Goal: Find specific page/section: Find specific page/section

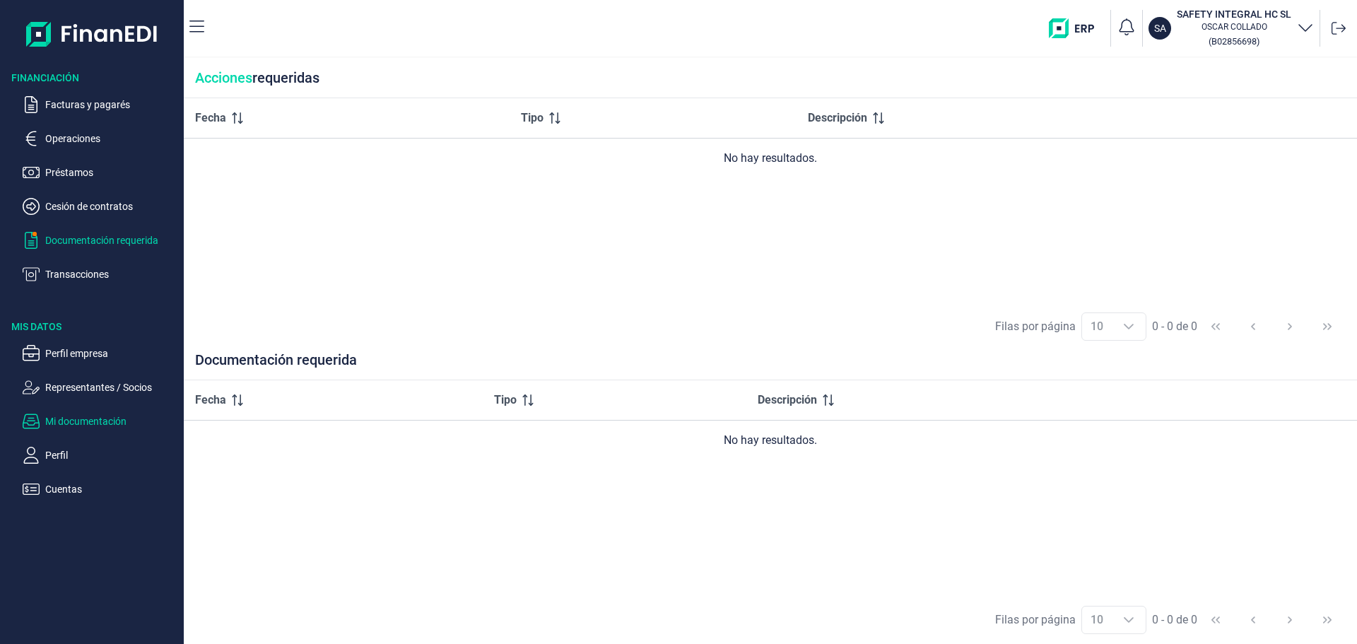
click at [82, 430] on p "Mi documentación" at bounding box center [111, 421] width 133 height 17
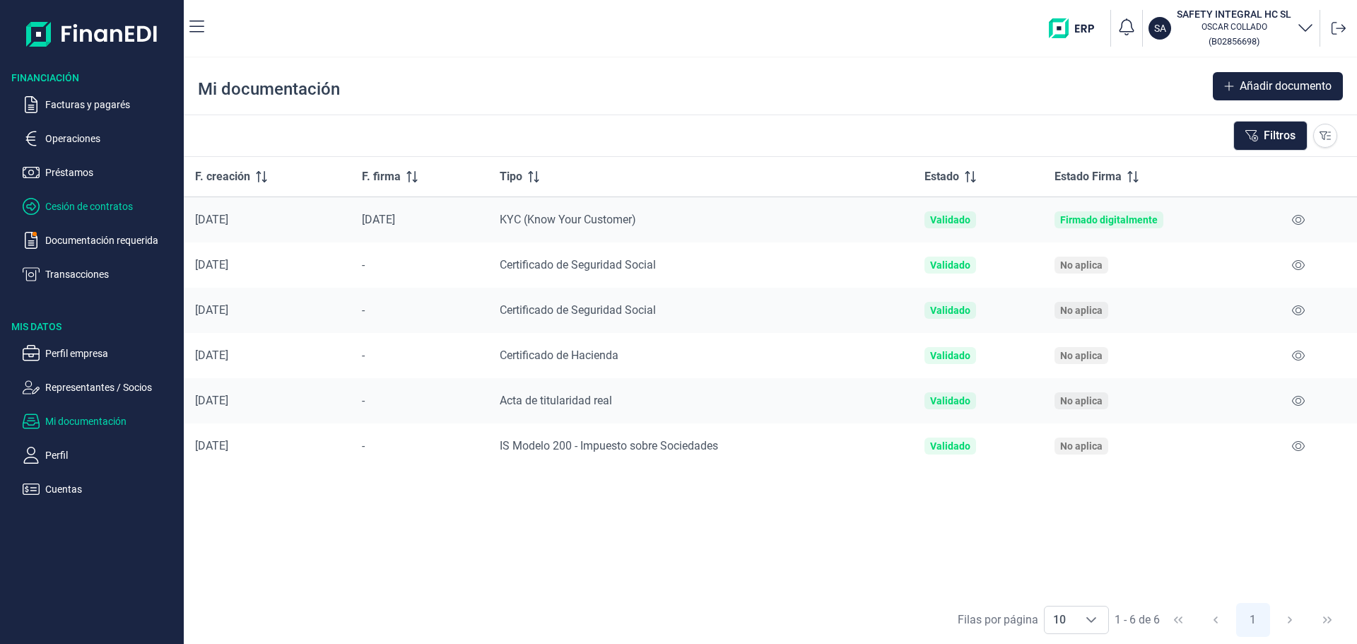
click at [122, 215] on p "Cesión de contratos" at bounding box center [111, 206] width 133 height 17
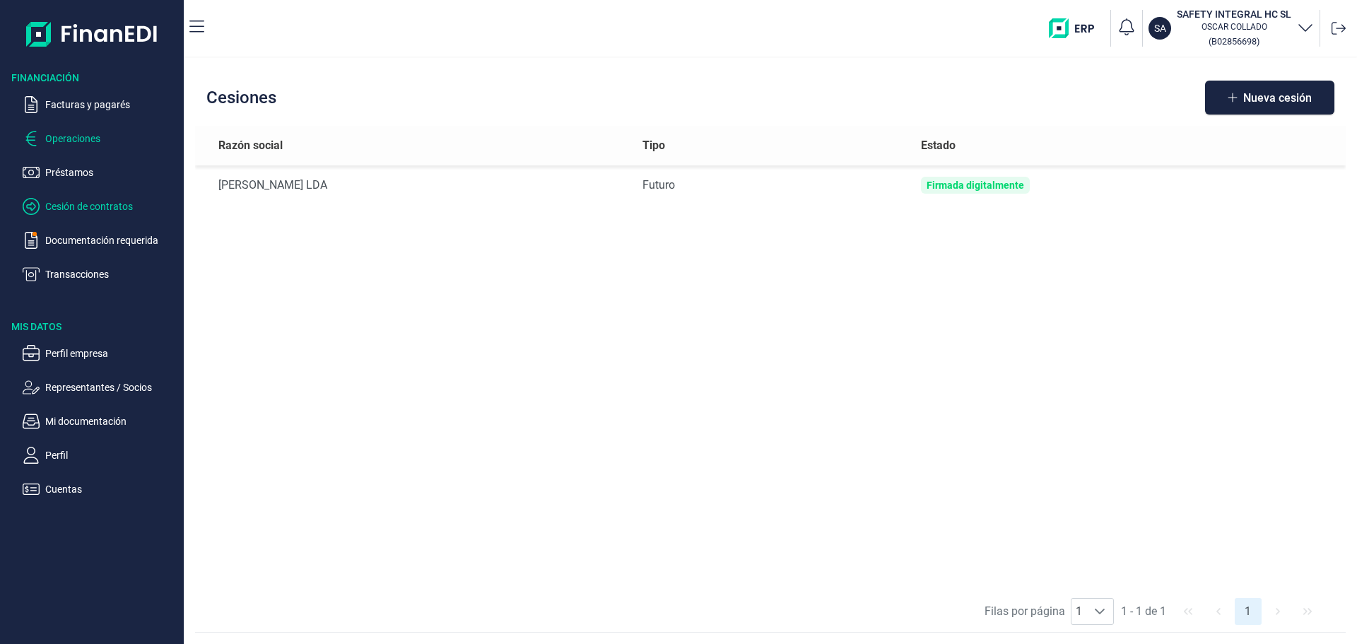
click at [110, 147] on p "Operaciones" at bounding box center [111, 138] width 133 height 17
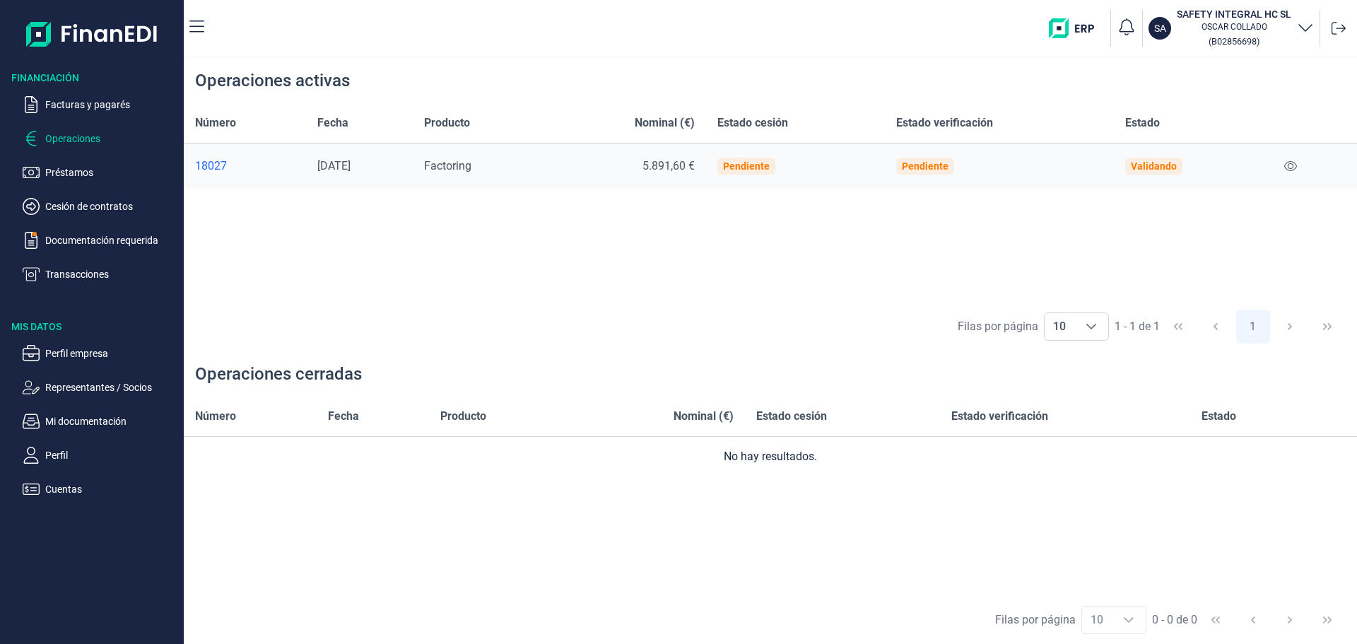
click at [218, 173] on div "18027" at bounding box center [245, 166] width 100 height 14
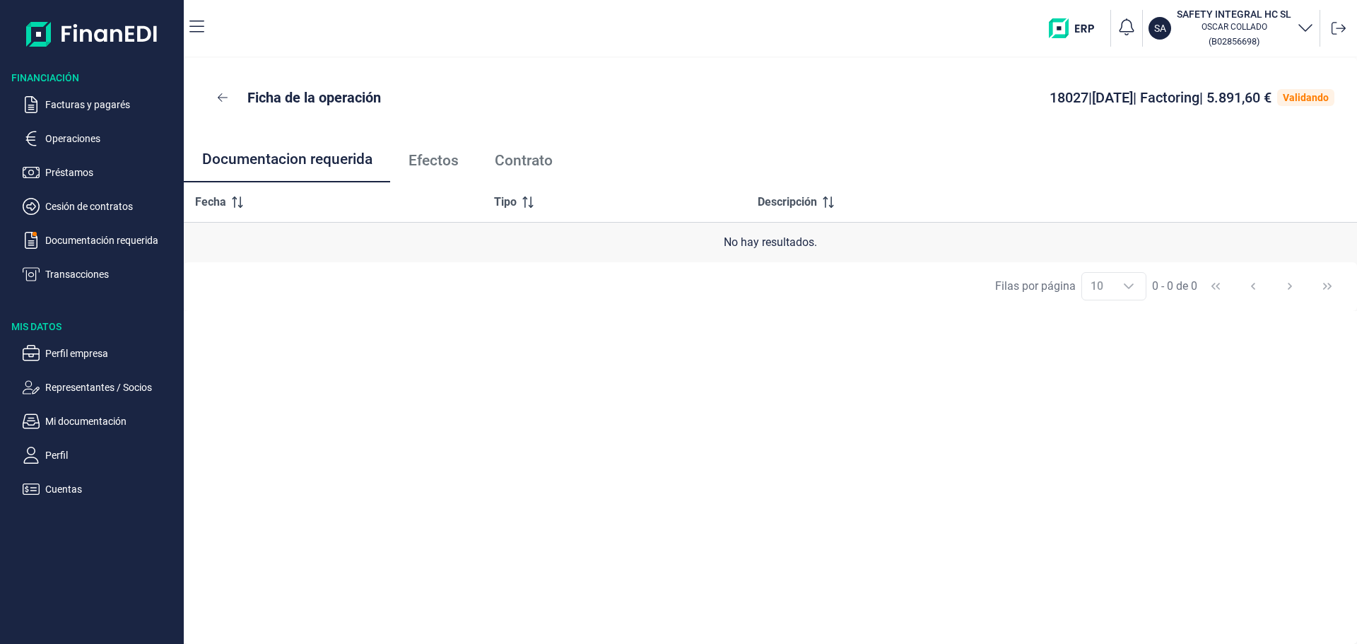
click at [459, 168] on span "Efectos" at bounding box center [434, 160] width 50 height 15
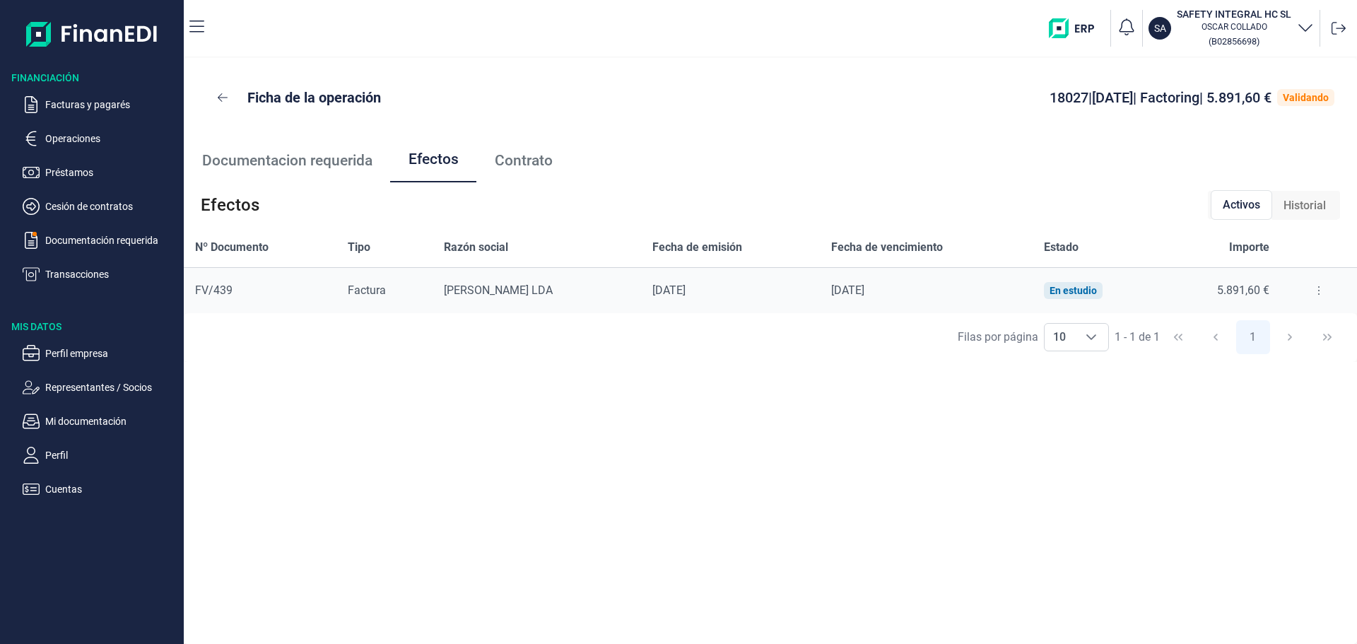
click at [532, 168] on span "Contrato" at bounding box center [524, 160] width 58 height 15
